Goal: Transaction & Acquisition: Subscribe to service/newsletter

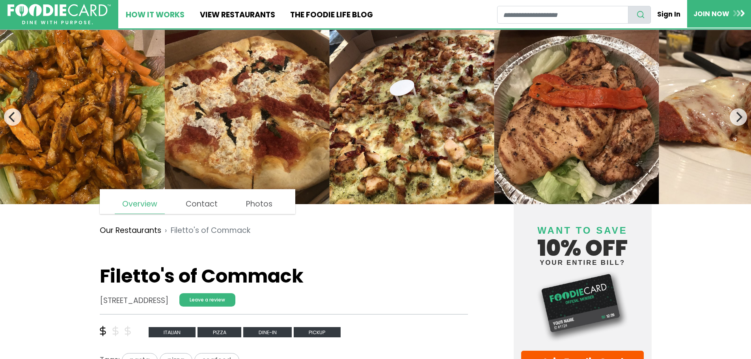
click at [163, 12] on link "How It Works" at bounding box center [155, 14] width 74 height 28
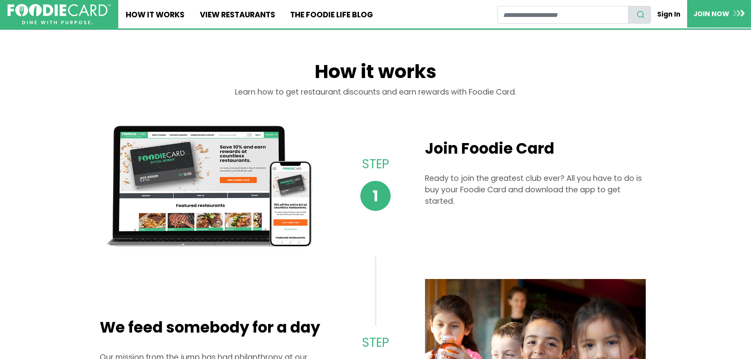
click at [382, 203] on span "1" at bounding box center [375, 196] width 30 height 30
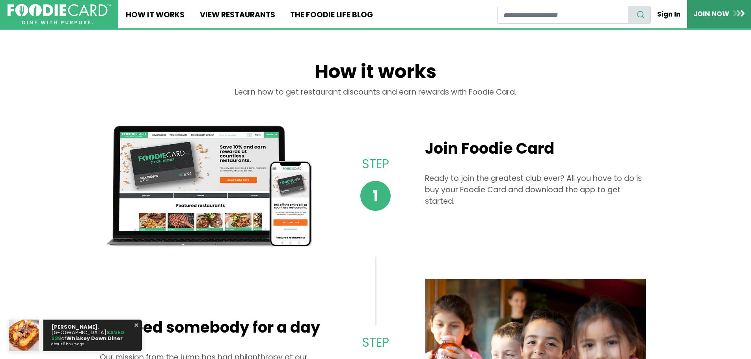
click at [723, 13] on link "JOIN NOW" at bounding box center [719, 14] width 64 height 28
